Goal: Information Seeking & Learning: Find specific fact

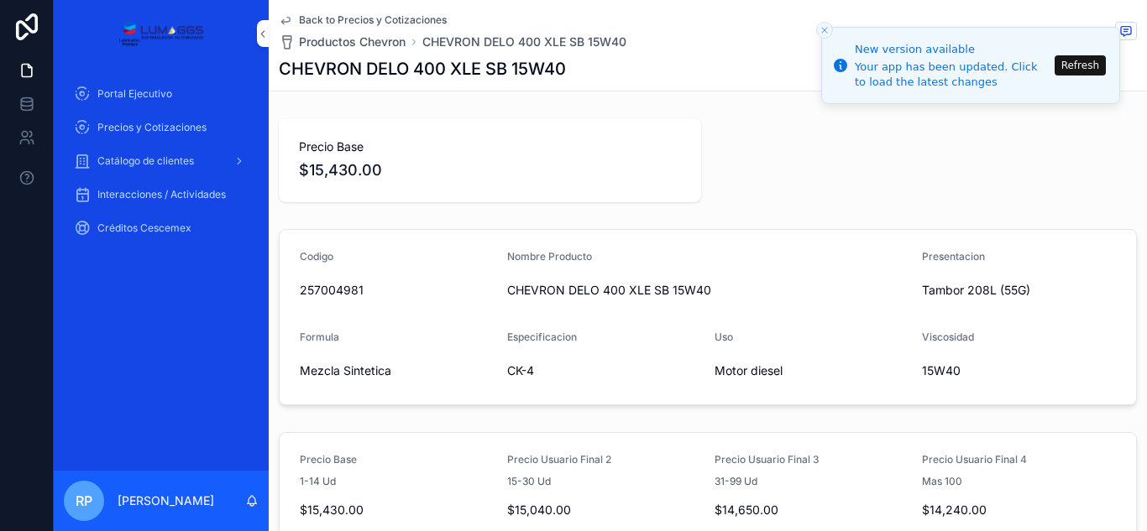
click at [1074, 62] on button "Refresh" at bounding box center [1079, 65] width 51 height 20
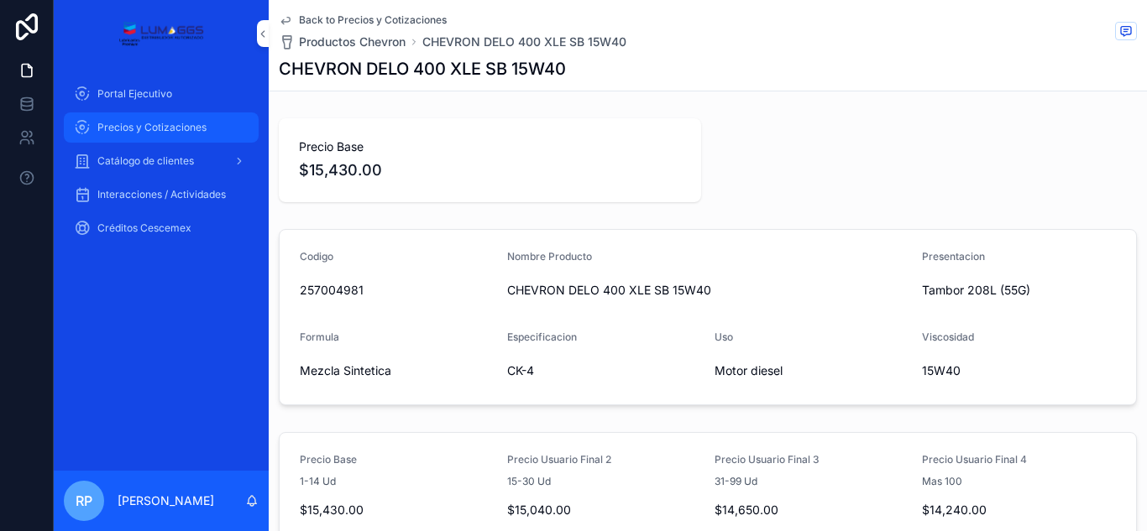
click at [180, 126] on font "Precios y Cotizaciones" at bounding box center [151, 127] width 109 height 13
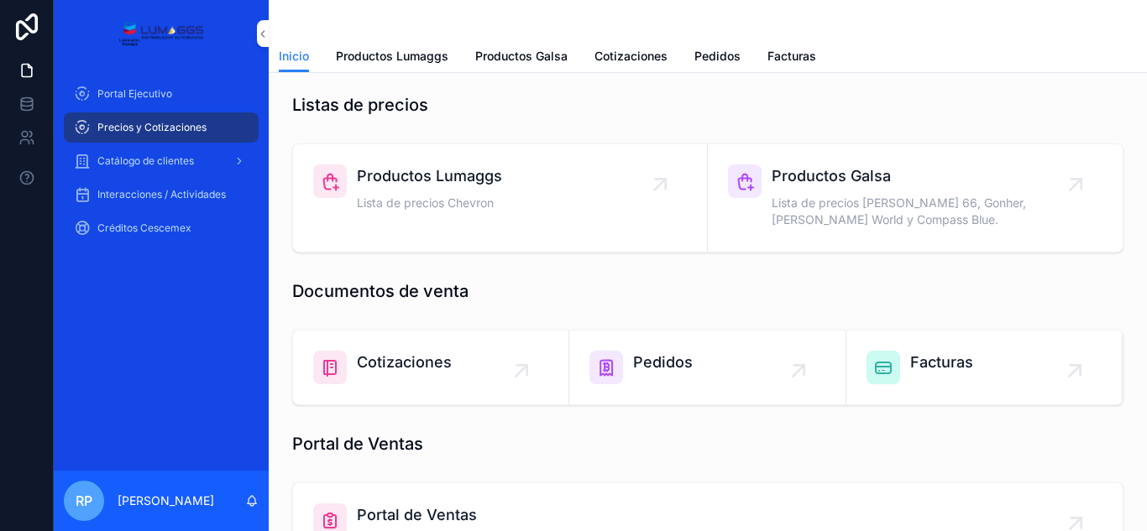
click at [430, 174] on span "Productos Lumaggs" at bounding box center [429, 177] width 145 height 24
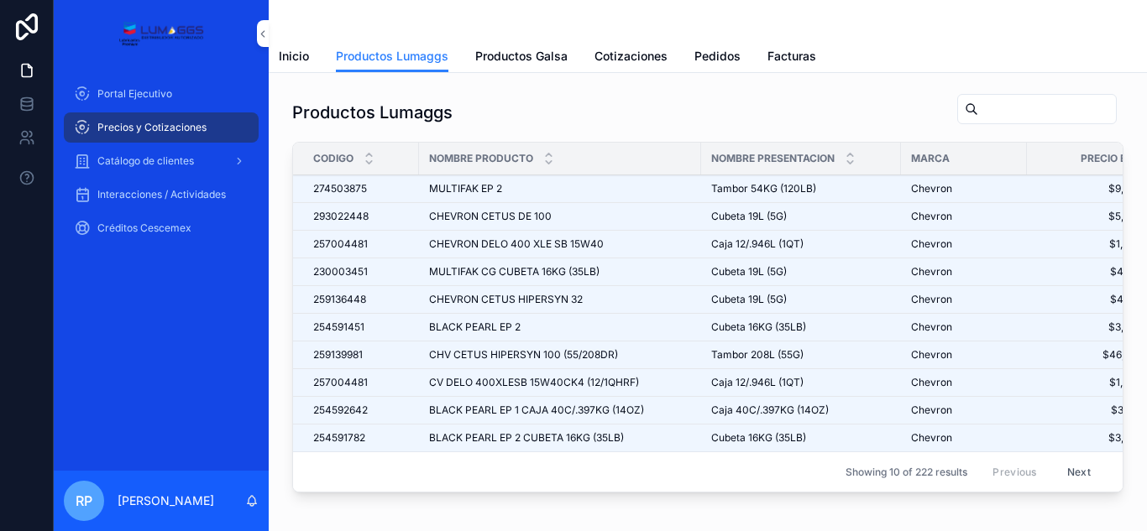
click at [978, 115] on input "contenido desplazable" at bounding box center [1047, 109] width 138 height 24
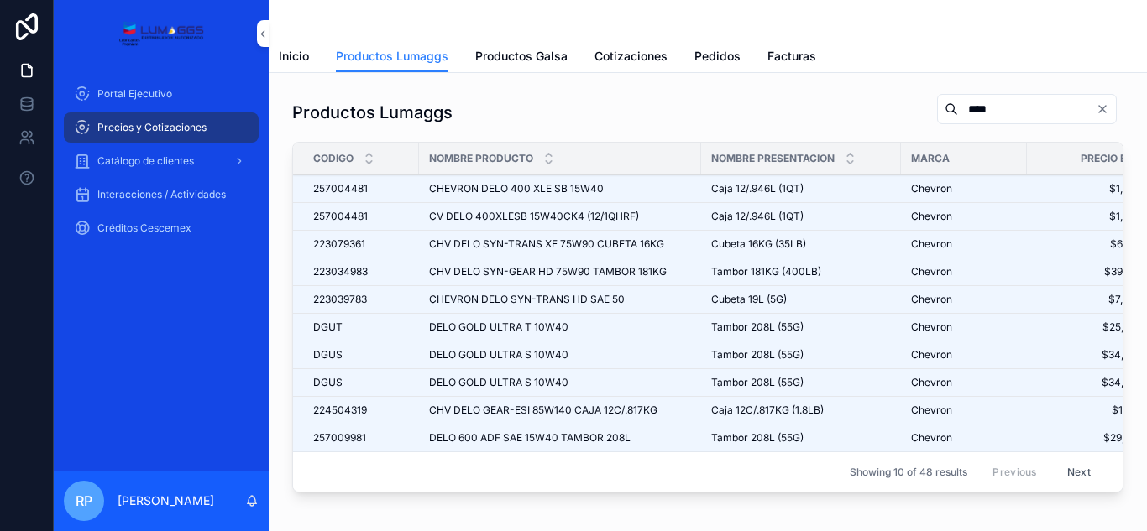
click at [976, 115] on input "****" at bounding box center [1027, 109] width 138 height 24
type input "****"
click at [1055, 472] on button "Next" at bounding box center [1078, 472] width 47 height 26
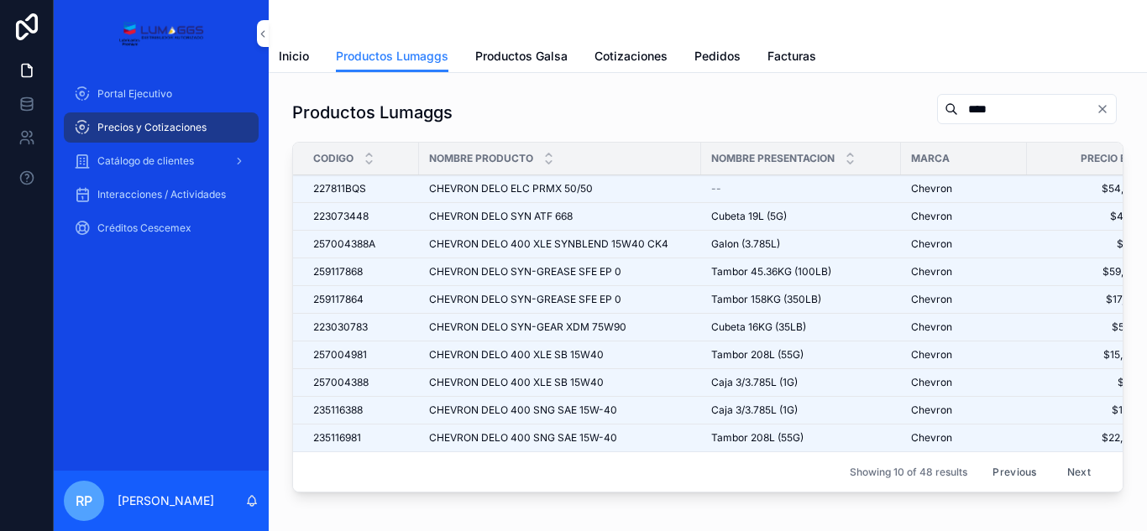
click at [1055, 472] on button "Next" at bounding box center [1078, 472] width 47 height 26
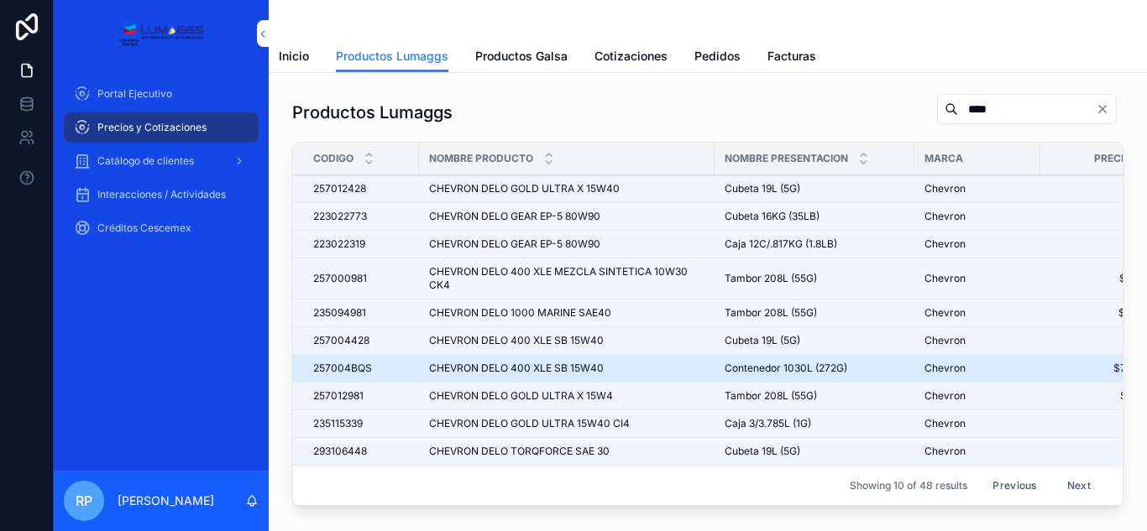
click at [588, 365] on span "CHEVRON DELO 400 XLE SB 15W40" at bounding box center [516, 368] width 175 height 13
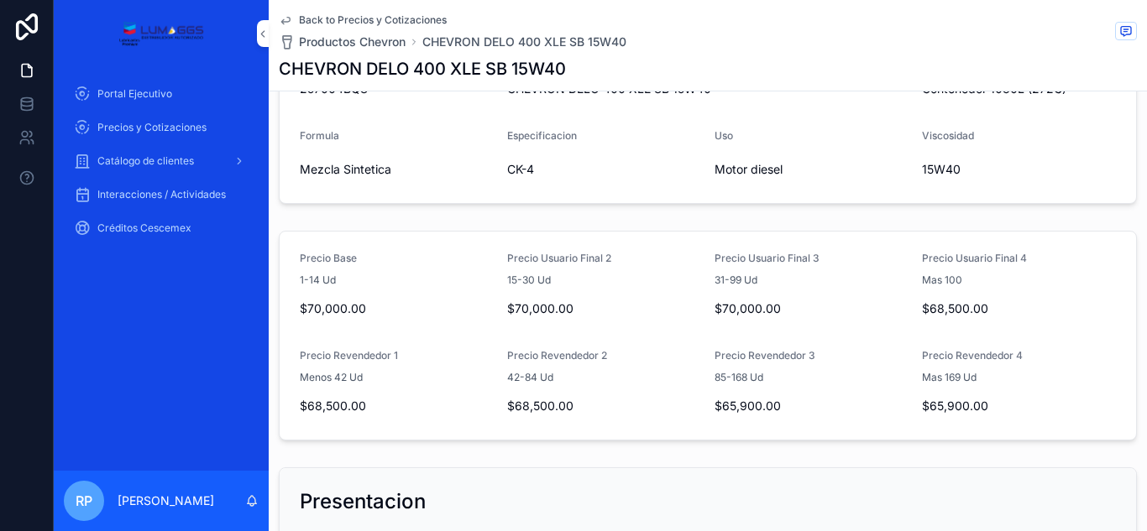
scroll to position [235, 0]
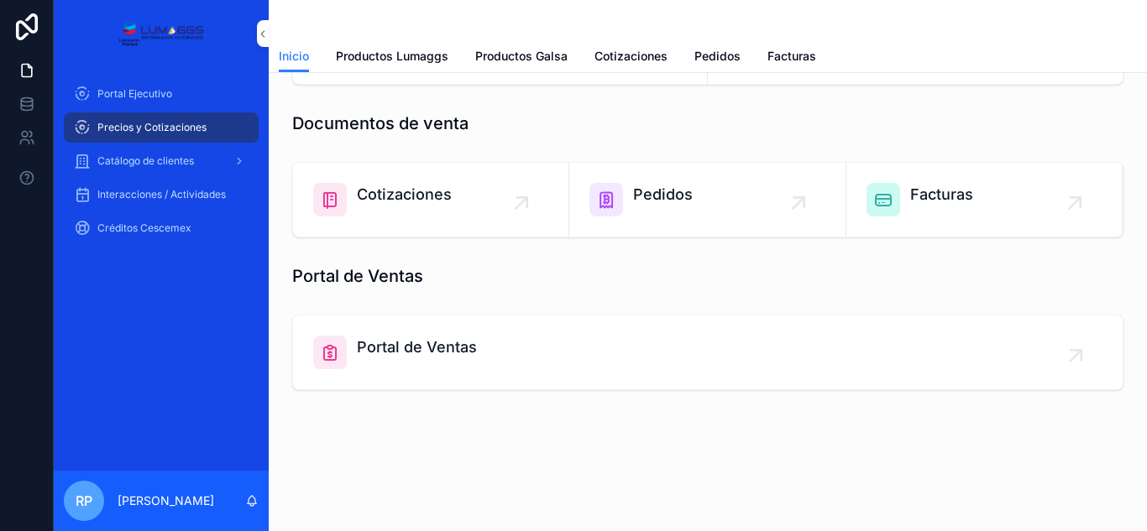
scroll to position [168, 0]
click at [180, 127] on font "Precios y Cotizaciones" at bounding box center [151, 127] width 109 height 13
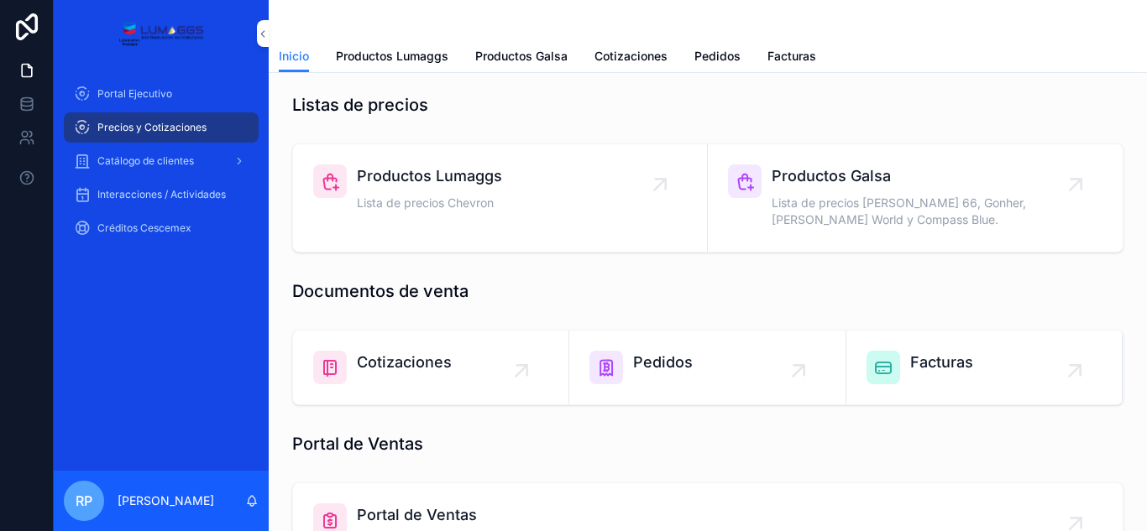
click at [405, 182] on span "Productos Lumaggs" at bounding box center [429, 177] width 145 height 24
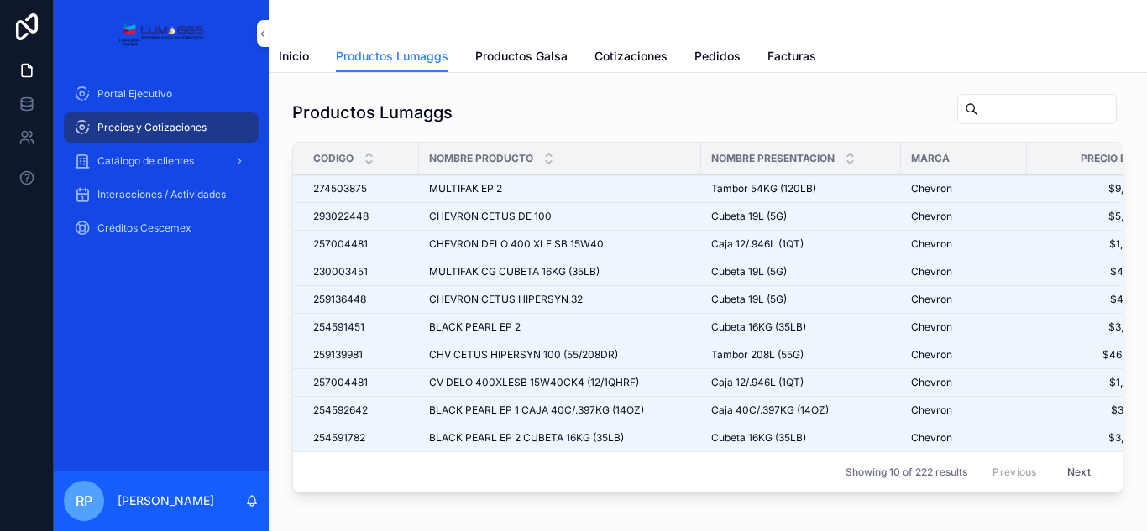
click at [978, 106] on input "contenido desplazable" at bounding box center [1047, 109] width 138 height 24
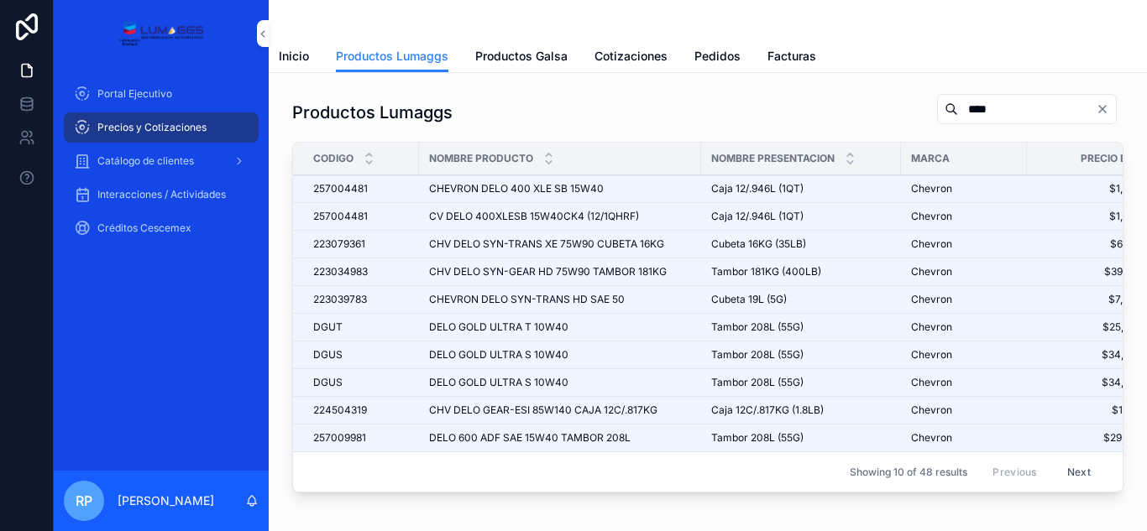
type input "****"
click at [1056, 469] on button "Next" at bounding box center [1078, 472] width 47 height 26
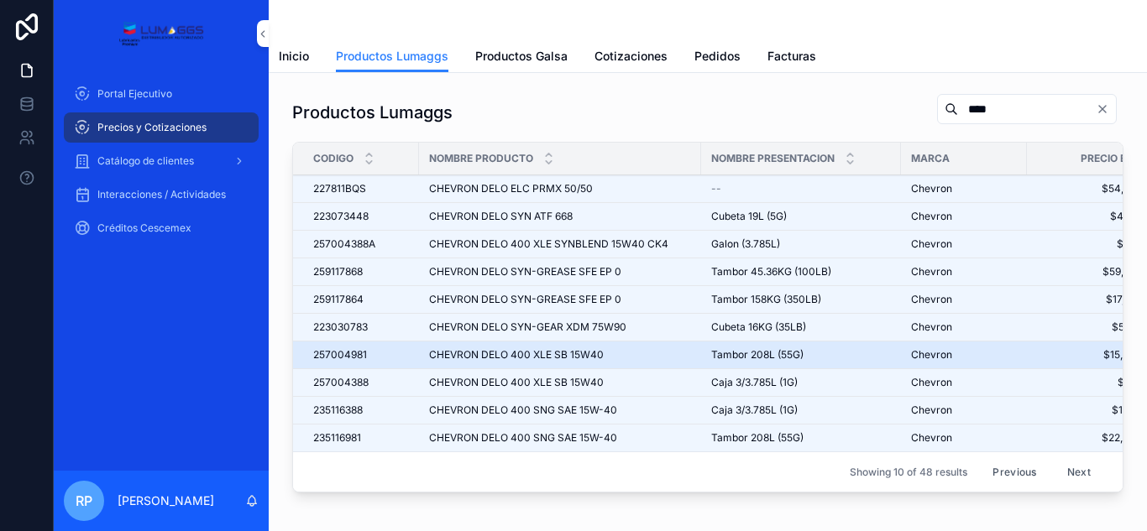
click at [560, 356] on span "CHEVRON DELO 400 XLE SB 15W40" at bounding box center [516, 354] width 175 height 13
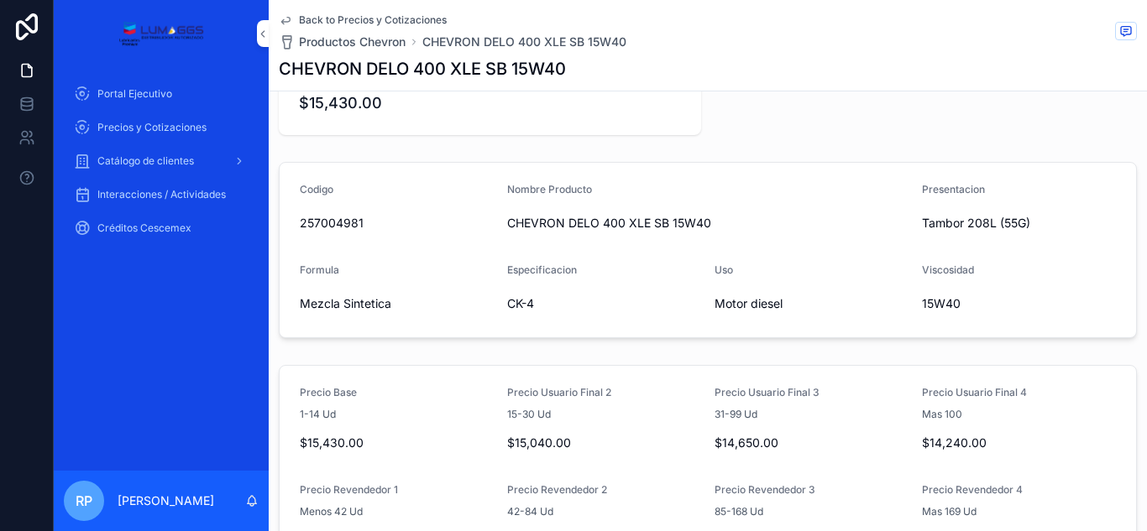
scroll to position [101, 0]
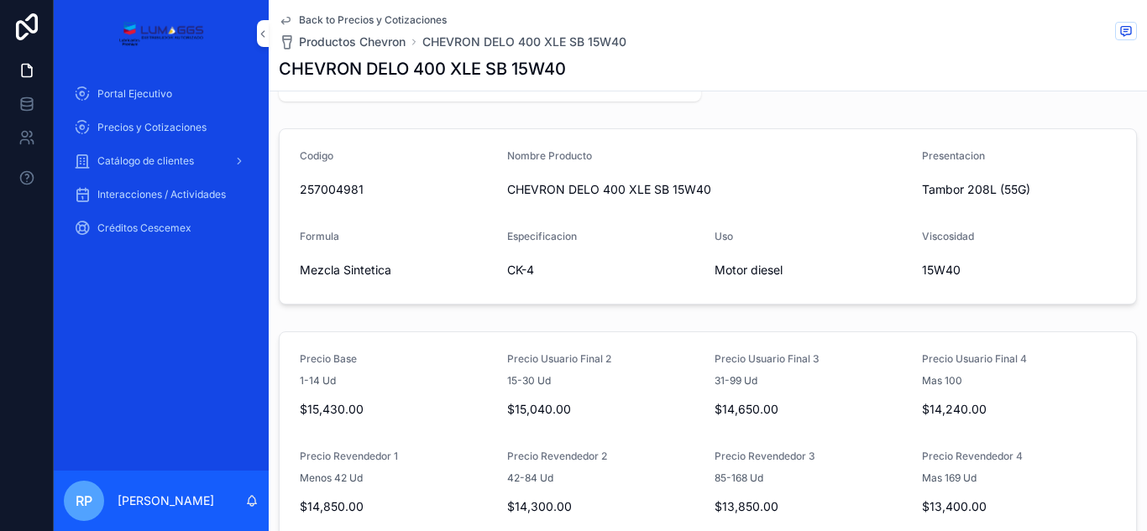
click at [669, 119] on div "Precio Base $15,430.00 Codigo 257004981 Nombre Producto CHEVRON DELO 400 XLE SB…" at bounding box center [708, 436] width 878 height 850
click at [801, 207] on form "Codigo 257004981 Nombre Producto CHEVRON DELO 400 XLE SB 15W40 Presentacion Tam…" at bounding box center [708, 216] width 856 height 175
click at [173, 123] on font "Precios y Cotizaciones" at bounding box center [151, 127] width 109 height 13
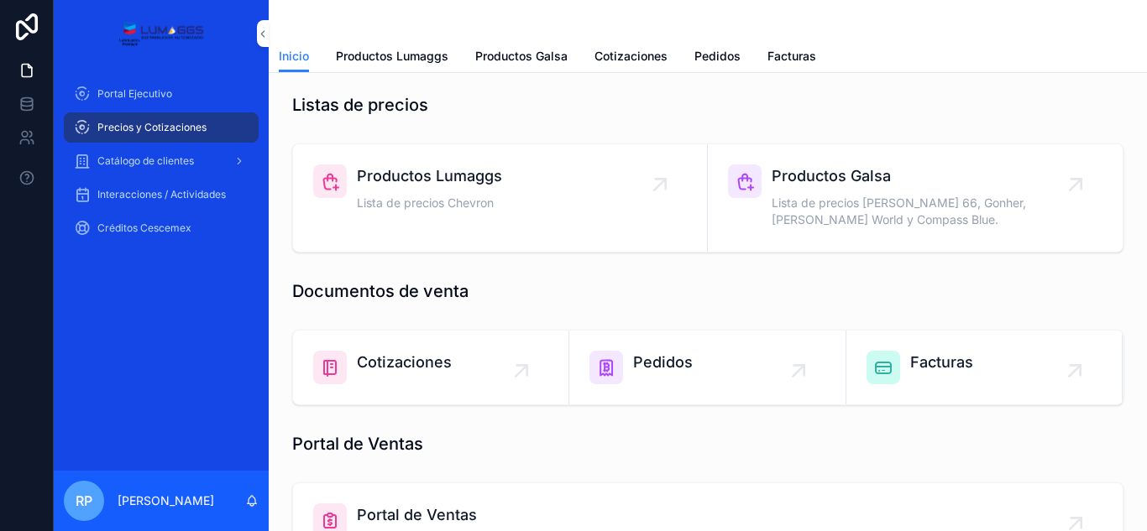
click at [801, 198] on span "Lista de precios [PERSON_NAME] 66, Gonher, [PERSON_NAME] World y Compass Blue." at bounding box center [923, 212] width 304 height 34
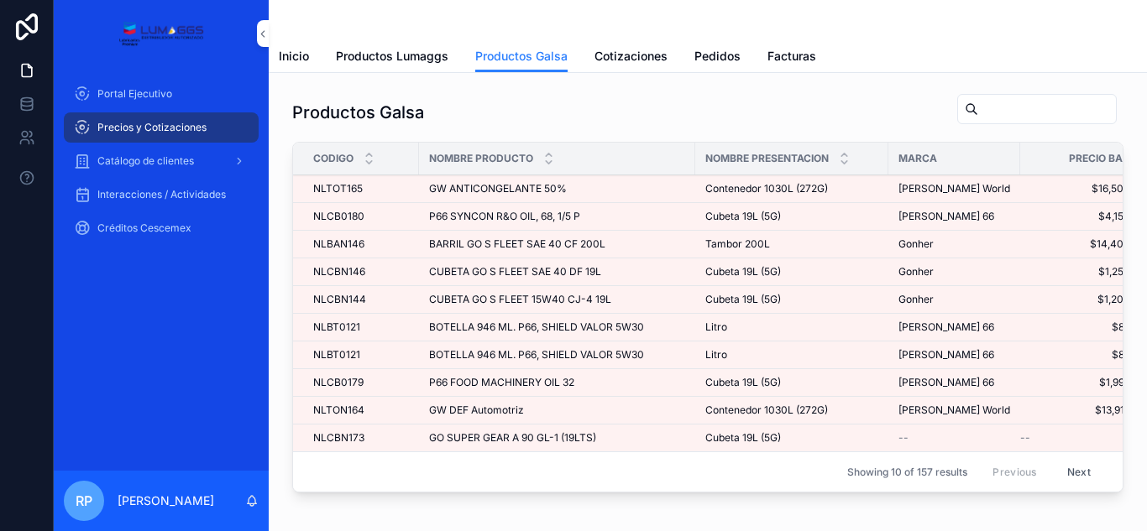
click at [986, 102] on input "contenido desplazable" at bounding box center [1047, 109] width 138 height 24
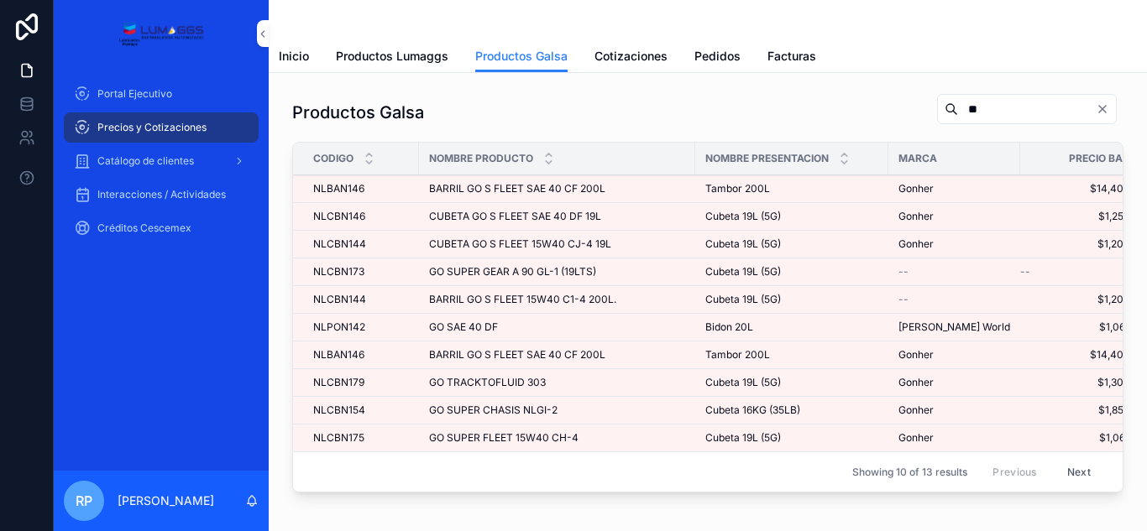
type input "**"
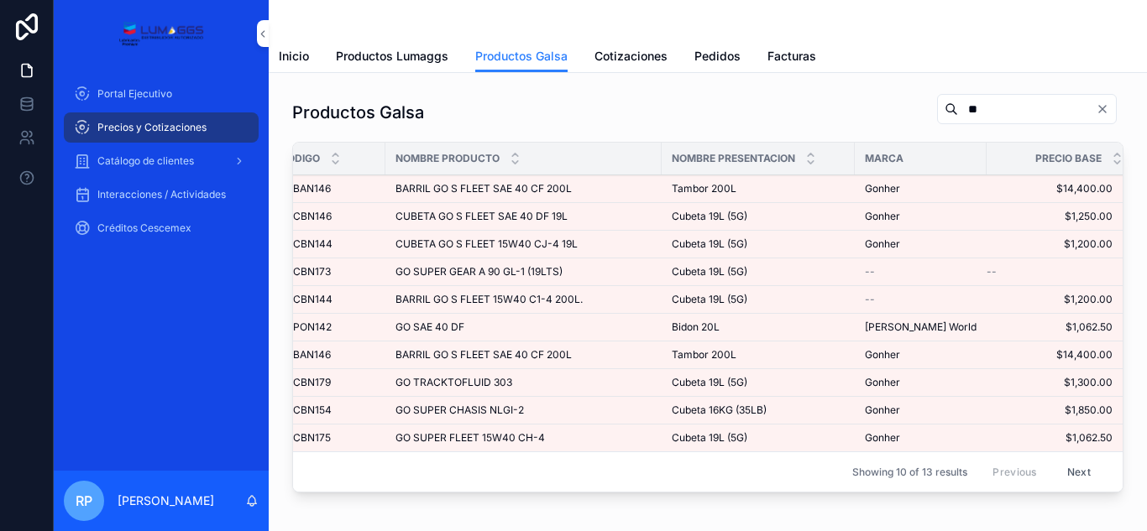
scroll to position [0, 50]
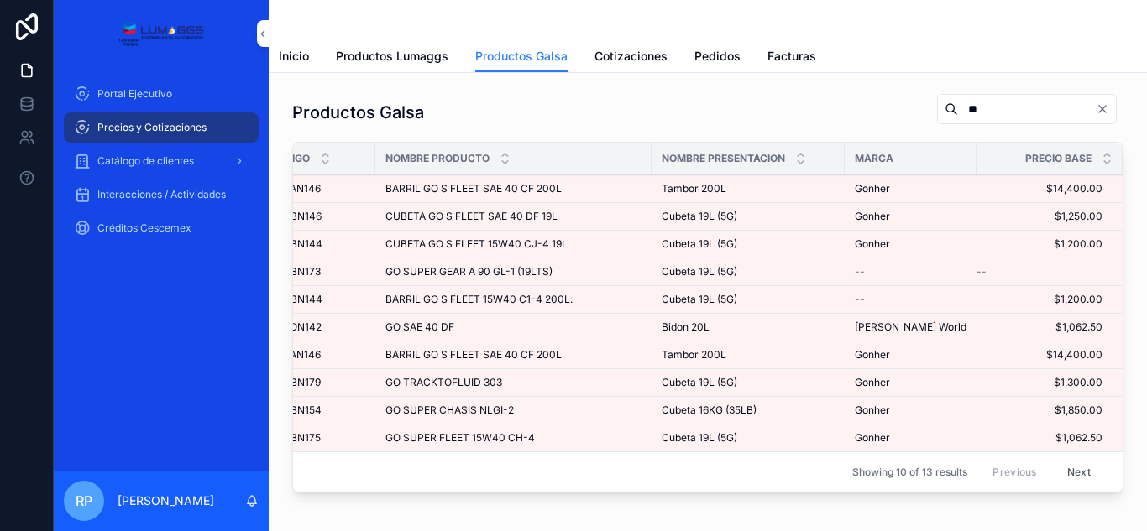
click at [1069, 473] on button "Next" at bounding box center [1078, 472] width 47 height 26
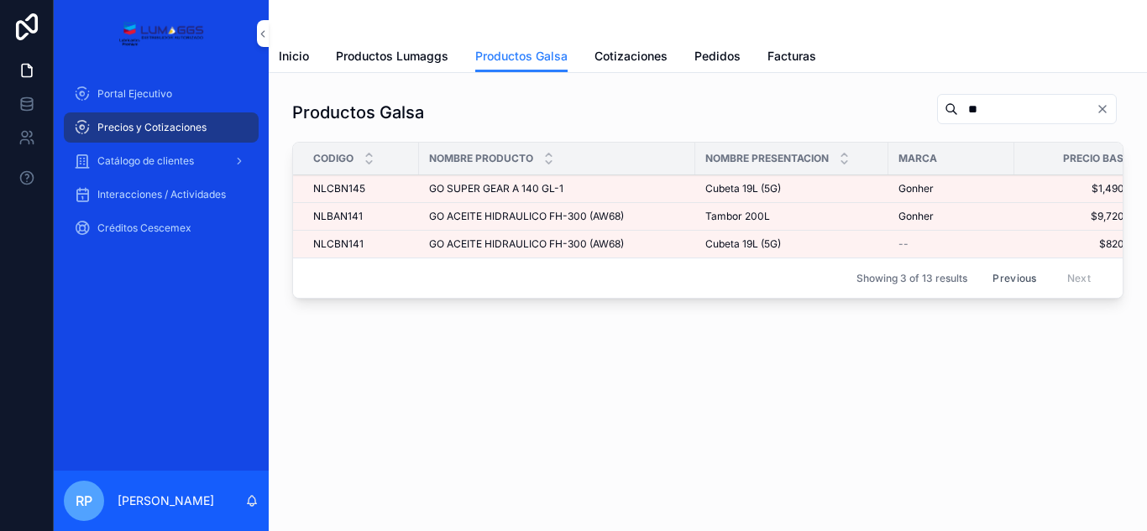
scroll to position [0, 38]
